Goal: Information Seeking & Learning: Learn about a topic

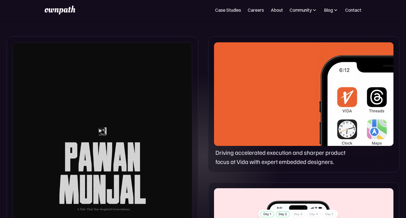
scroll to position [429, 0]
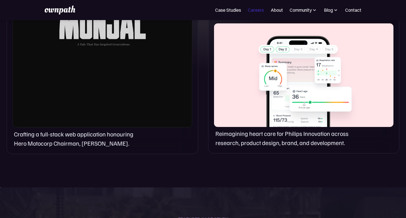
click at [259, 9] on link "Careers" at bounding box center [256, 10] width 16 height 7
click at [101, 99] on div at bounding box center [103, 2] width 180 height 251
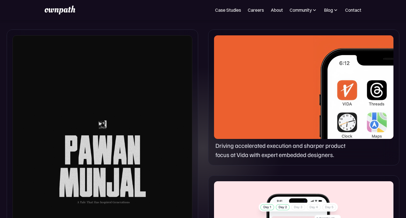
click at [102, 158] on div at bounding box center [103, 160] width 180 height 251
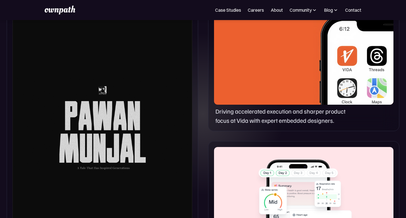
scroll to position [434, 0]
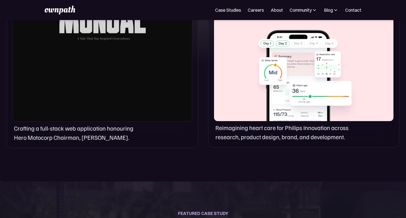
click at [76, 131] on p "Crafting a full-stack web application honouring Hero Motocorp Chairman, [PERSON…" at bounding box center [78, 133] width 128 height 18
click at [118, 127] on p "Crafting a full-stack web application honouring Hero Motocorp Chairman, [PERSON…" at bounding box center [78, 133] width 128 height 18
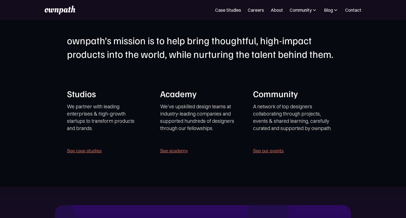
scroll to position [1246, 0]
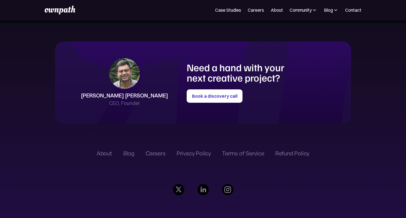
click at [253, 3] on div "Case Studies Careers About Community Events Resources Design Residency Work on …" at bounding box center [203, 10] width 406 height 20
click at [254, 11] on link "Careers" at bounding box center [256, 10] width 16 height 7
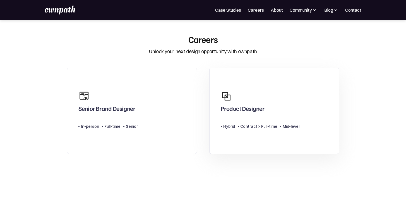
click at [244, 105] on div "Product Designer" at bounding box center [243, 110] width 44 height 10
click at [150, 95] on link "Senior Brand Designer Type Level In-person Full-time Senior" at bounding box center [132, 111] width 130 height 87
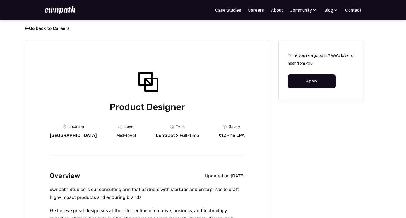
scroll to position [21, 0]
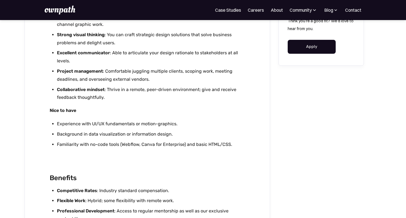
scroll to position [1129, 0]
